Goal: Task Accomplishment & Management: Use online tool/utility

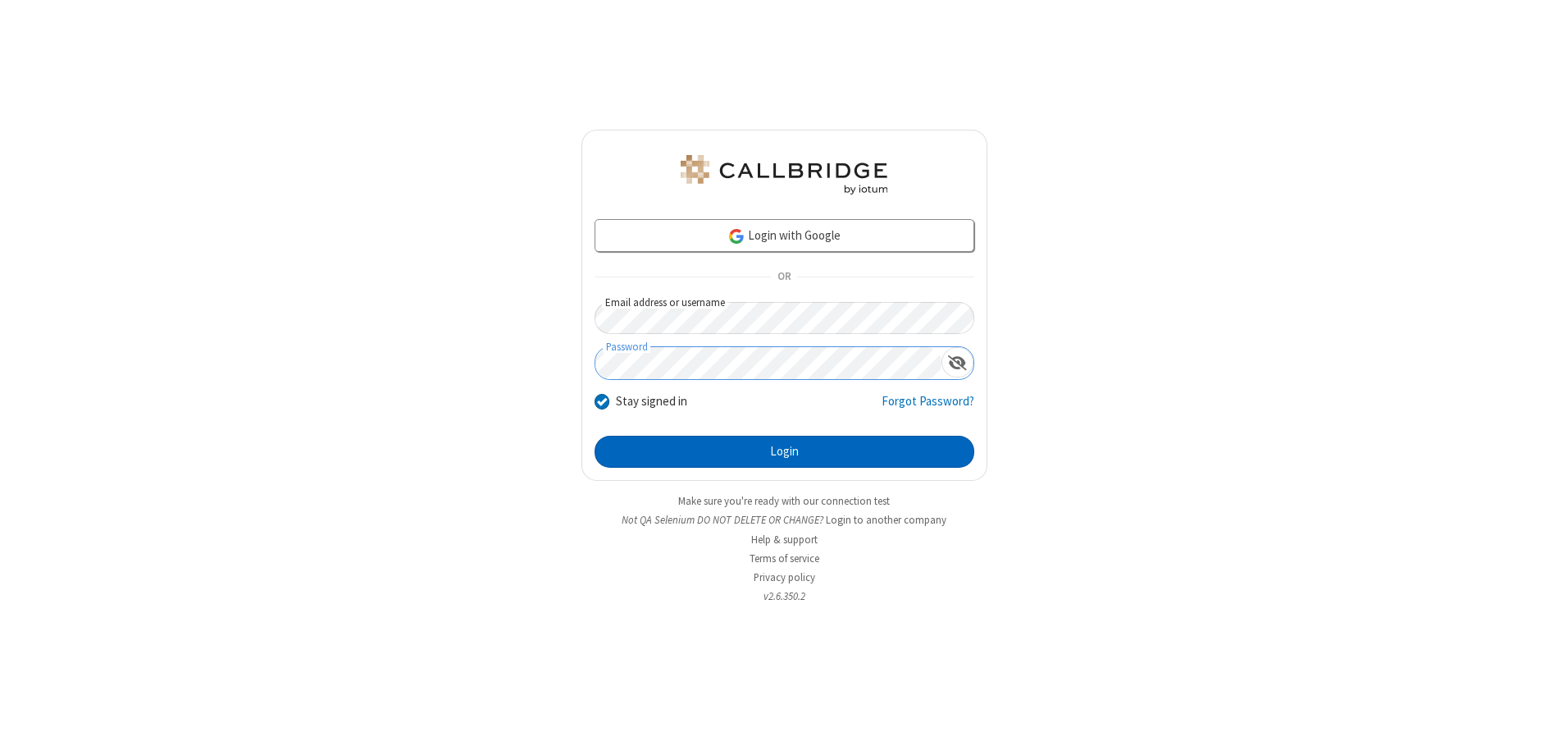
click at [784, 452] on button "Login" at bounding box center [784, 452] width 380 height 33
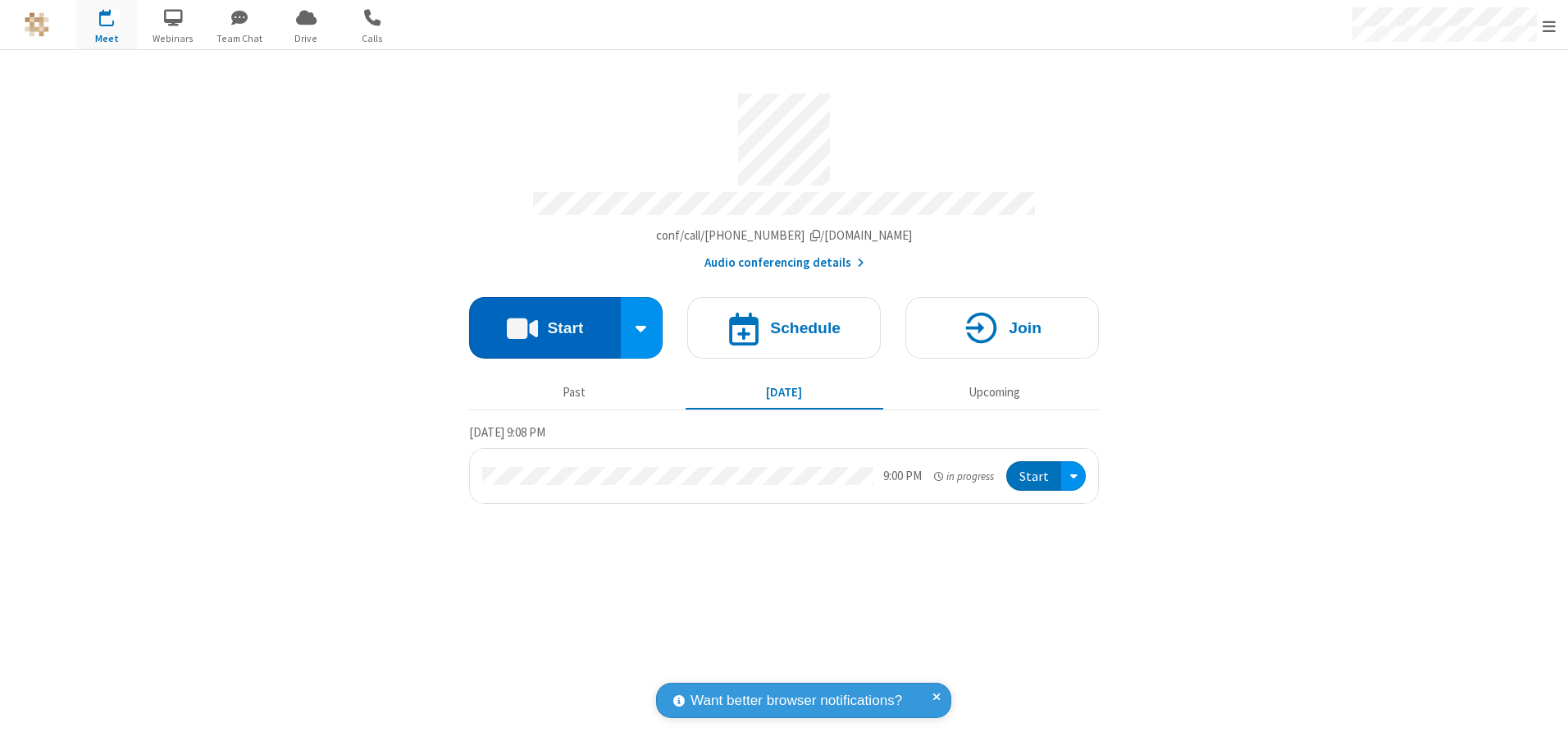
click at [544, 322] on button "Start" at bounding box center [545, 328] width 152 height 62
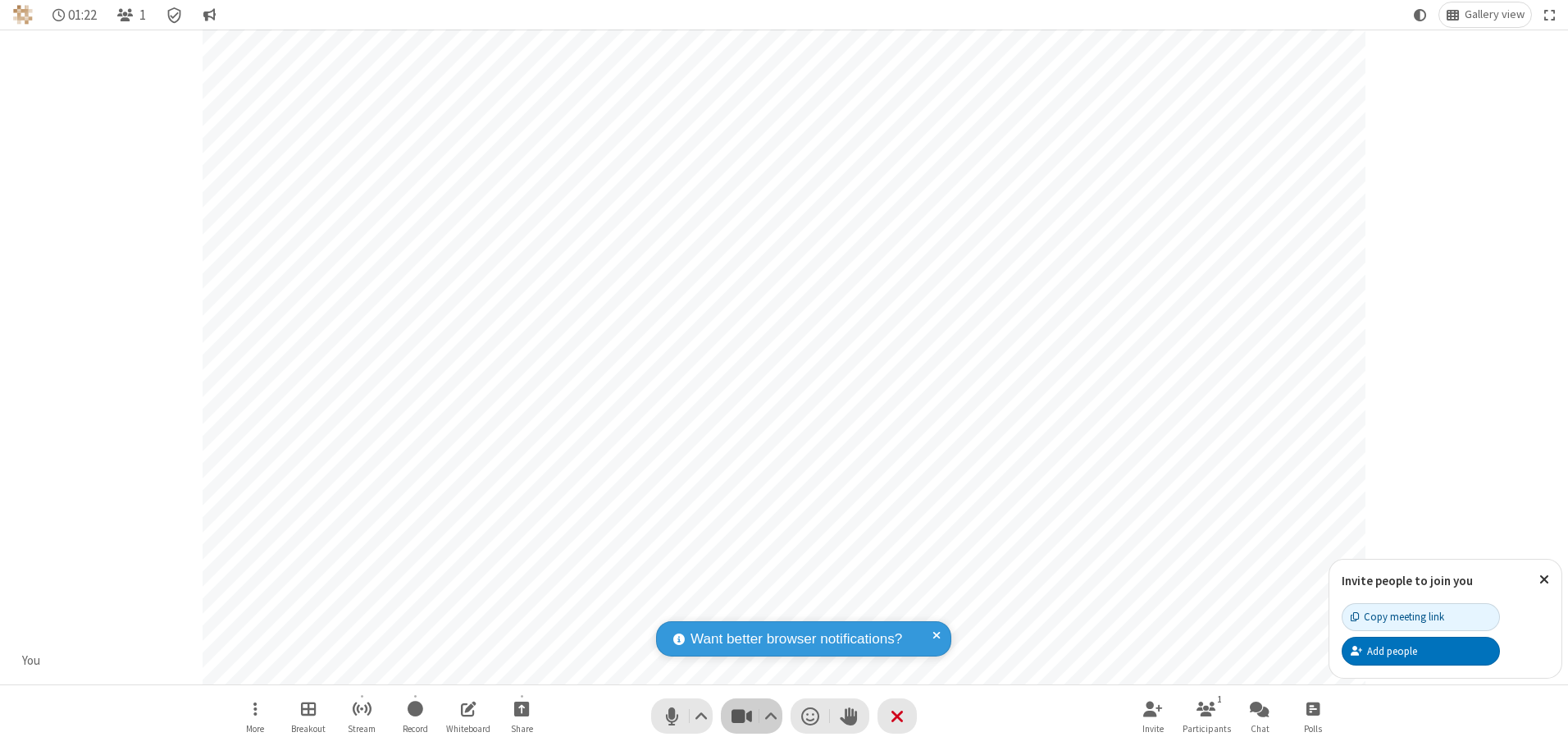
click at [742, 716] on span "Stop video (Alt+V)" at bounding box center [742, 716] width 25 height 24
click at [742, 716] on span "Start video (Alt+V)" at bounding box center [742, 716] width 25 height 24
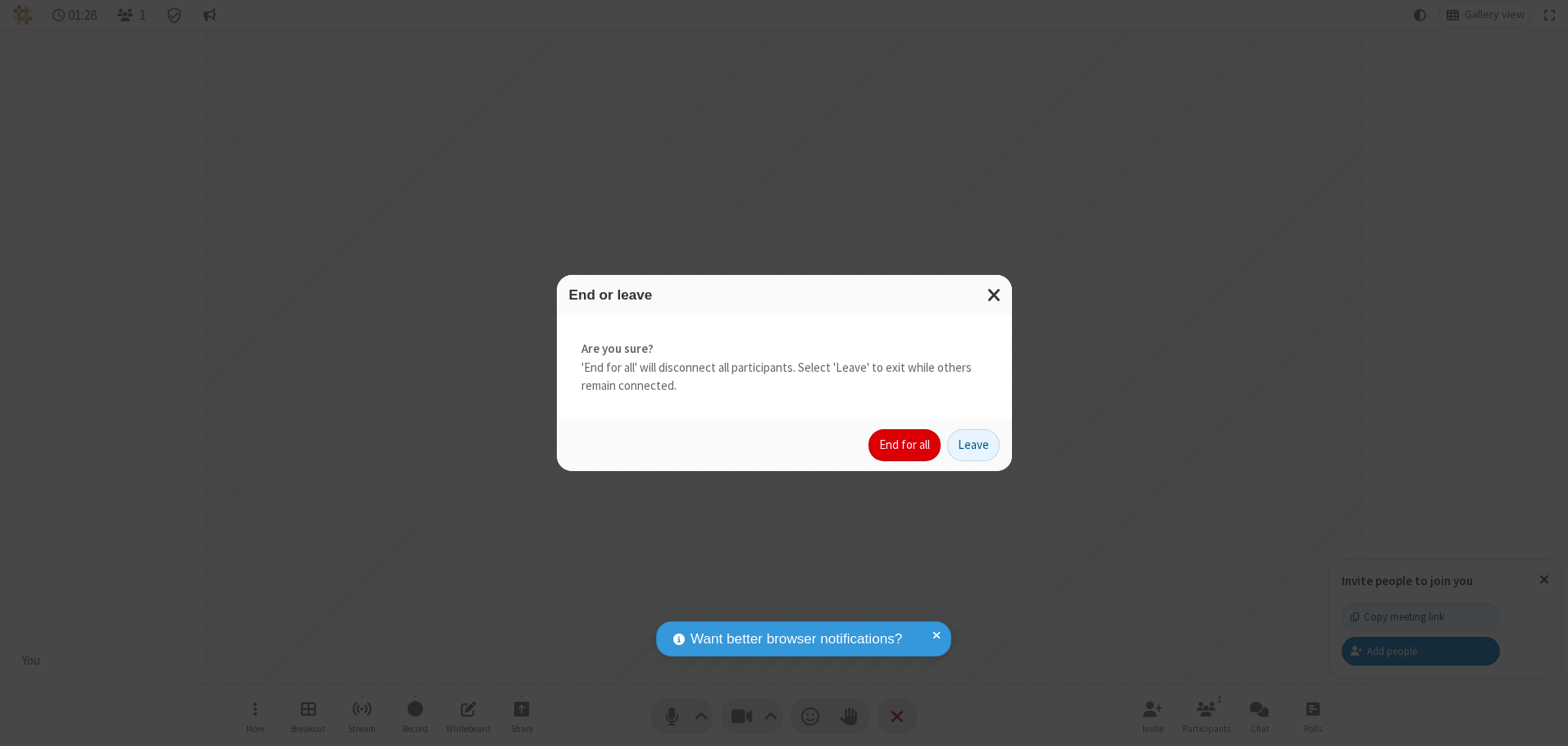
click at [905, 445] on button "End for all" at bounding box center [904, 445] width 72 height 33
